Goal: Task Accomplishment & Management: Use online tool/utility

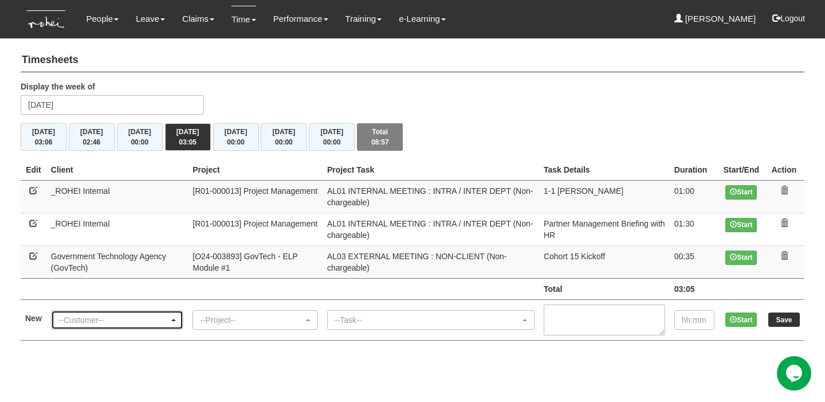
click at [85, 314] on div "--Customer--" at bounding box center [113, 319] width 111 height 11
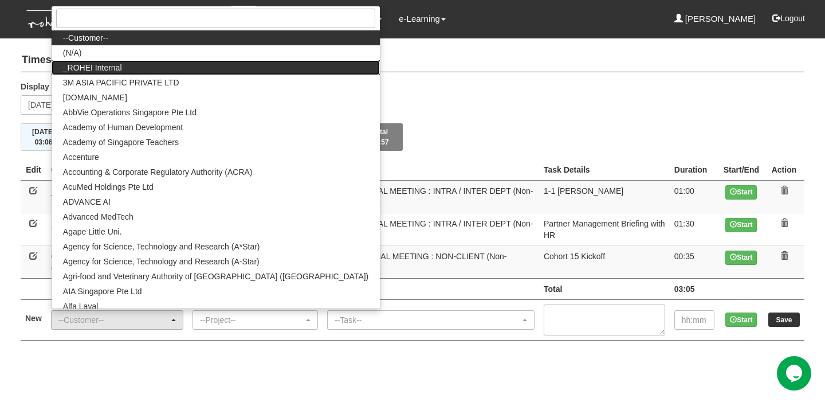
click at [157, 60] on link "_ROHEI Internal" at bounding box center [216, 67] width 328 height 15
select select "397"
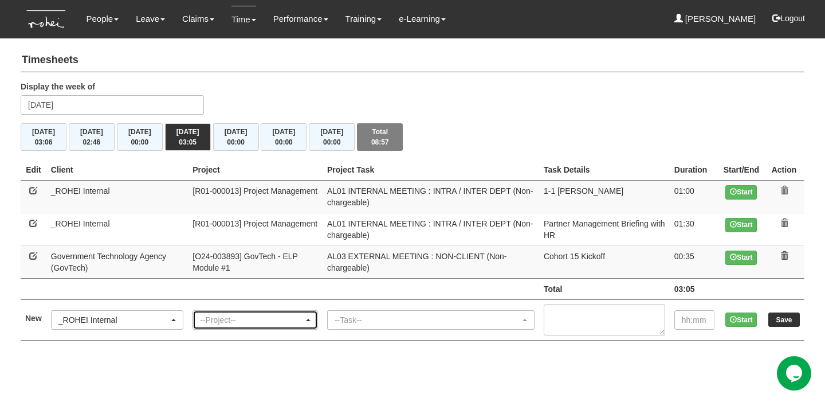
click at [252, 321] on div "--Project--" at bounding box center [252, 319] width 104 height 11
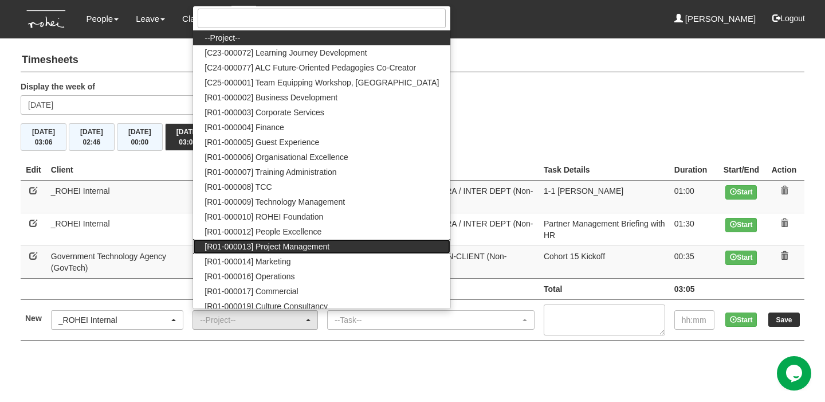
click at [316, 246] on span "[R01-000013] Project Management" at bounding box center [267, 246] width 125 height 11
select select "1495"
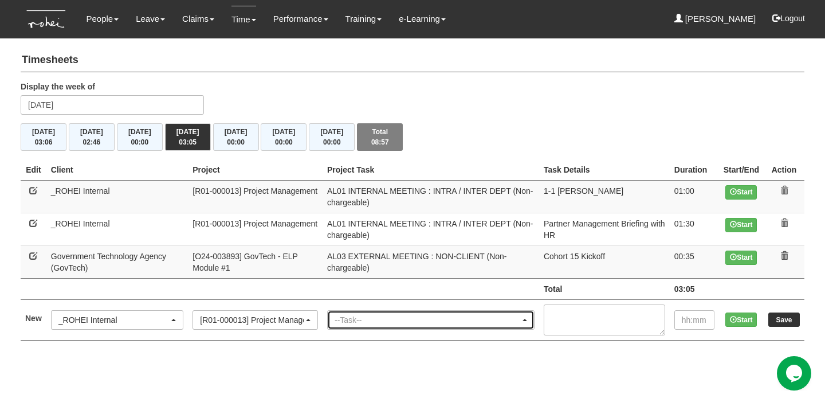
click at [375, 317] on div "--Task--" at bounding box center [428, 319] width 186 height 11
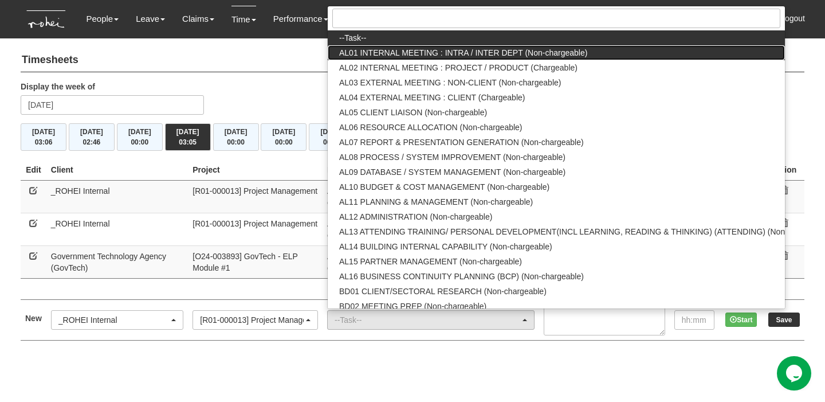
click at [445, 53] on span "AL01 INTERNAL MEETING : INTRA / INTER DEPT (Non-chargeable)" at bounding box center [463, 52] width 248 height 11
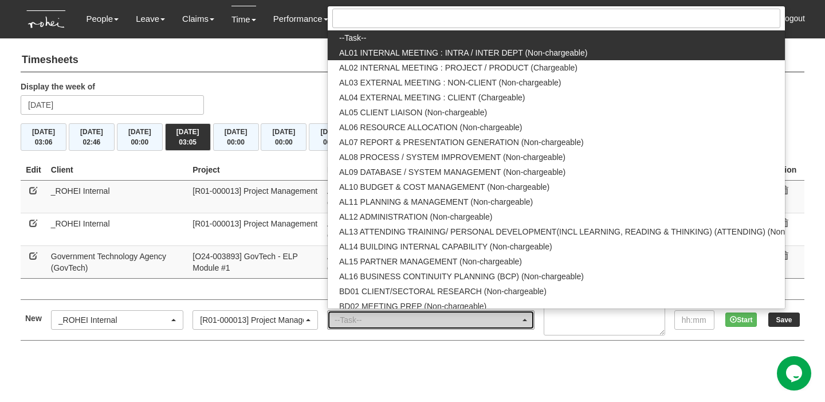
select select "40"
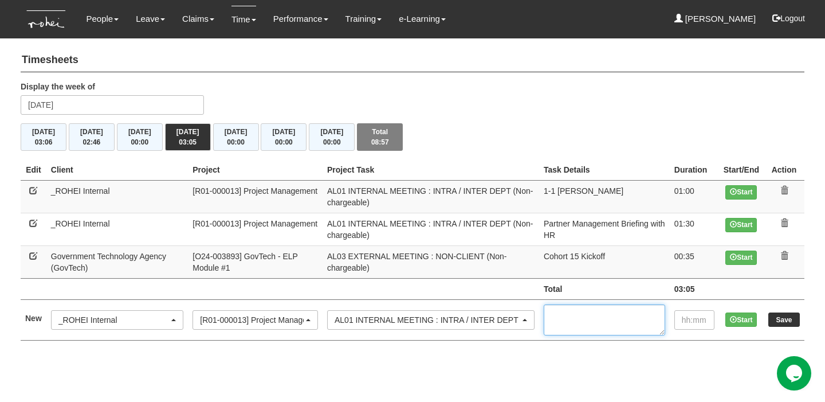
click at [593, 318] on textarea at bounding box center [605, 319] width 122 height 31
type textarea "PM TTh"
type input "01:30"
click at [793, 312] on input "Save" at bounding box center [785, 319] width 32 height 14
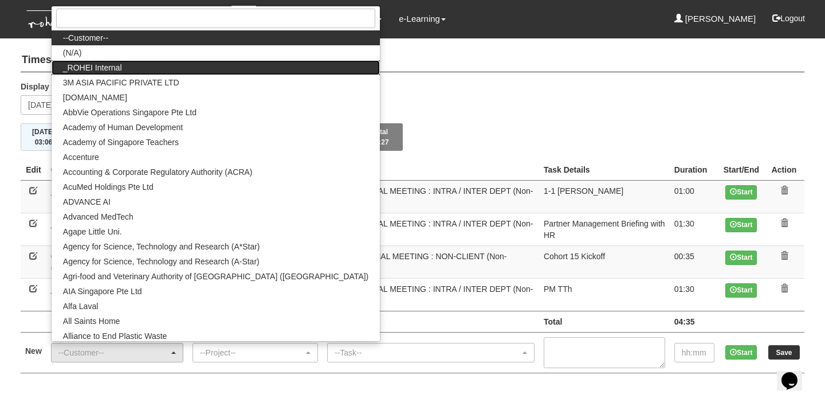
click at [198, 68] on link "_ROHEI Internal" at bounding box center [216, 67] width 328 height 15
select select "397"
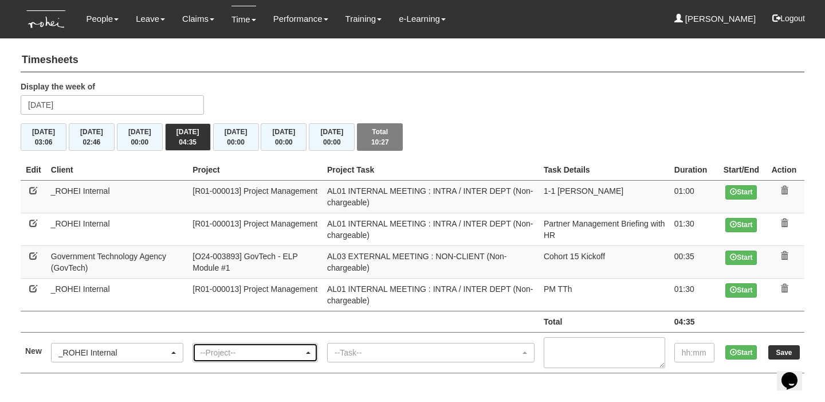
click at [246, 351] on div "--Project--" at bounding box center [252, 352] width 104 height 11
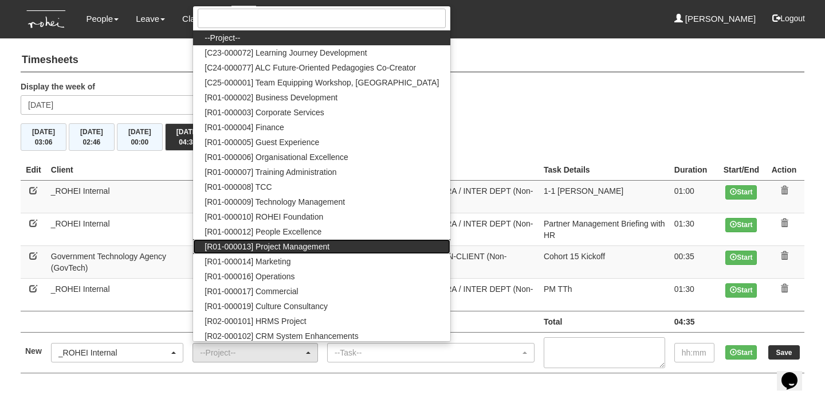
click at [322, 246] on span "[R01-000013] Project Management" at bounding box center [267, 246] width 125 height 11
select select "1495"
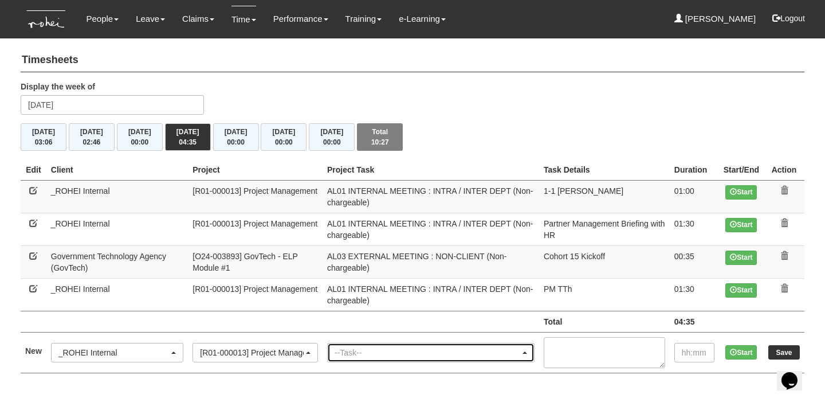
click at [361, 347] on div "--Task--" at bounding box center [428, 352] width 186 height 11
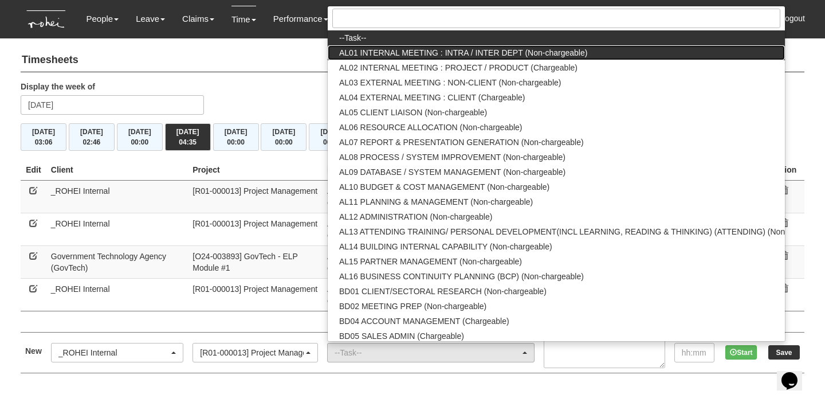
click at [445, 53] on span "AL01 INTERNAL MEETING : INTRA / INTER DEPT (Non-chargeable)" at bounding box center [463, 52] width 248 height 11
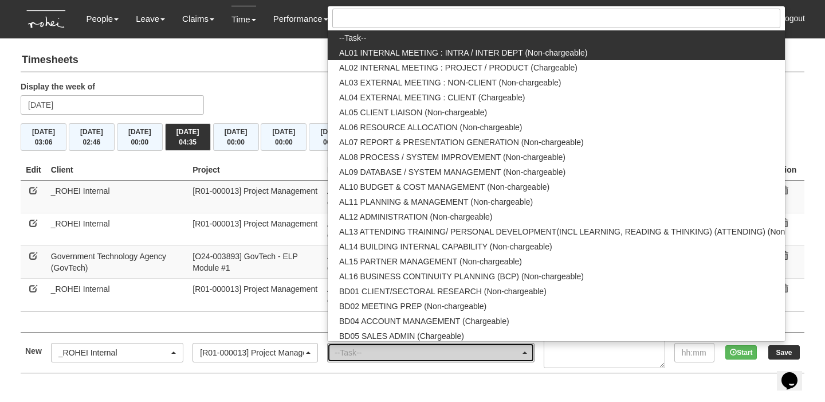
select select "40"
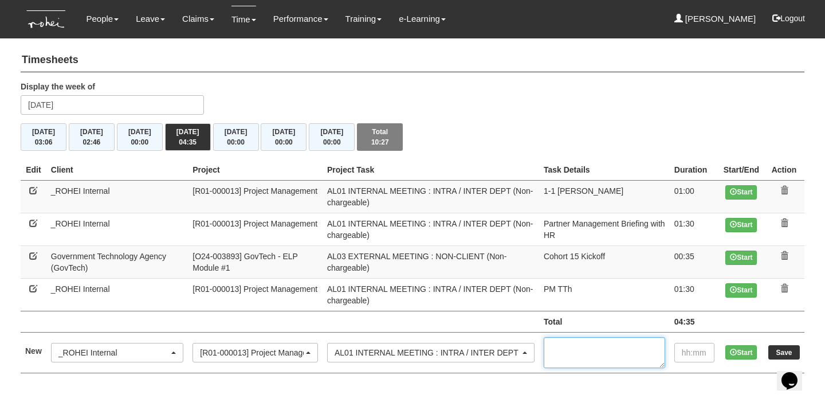
click at [574, 337] on textarea at bounding box center [605, 352] width 122 height 31
type textarea "1-1 [PERSON_NAME]"
type input "00:30"
click at [777, 350] on input "Save" at bounding box center [785, 352] width 32 height 14
